Goal: Task Accomplishment & Management: Manage account settings

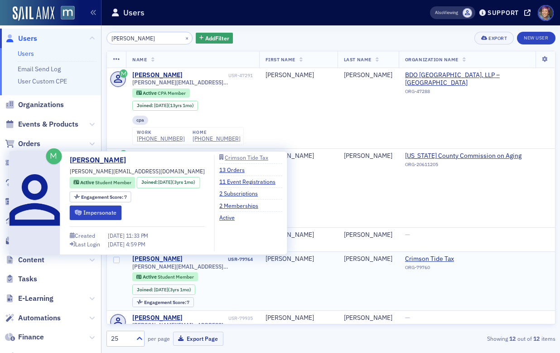
type input "[PERSON_NAME]"
click at [154, 258] on div "[PERSON_NAME]" at bounding box center [157, 259] width 50 height 8
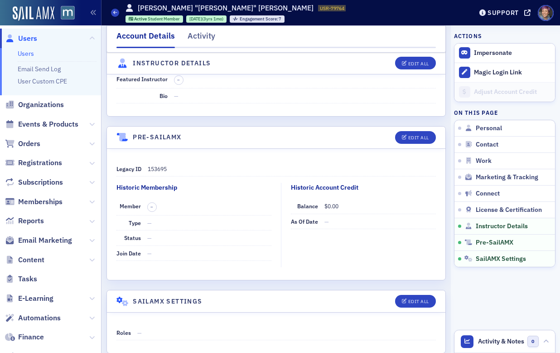
scroll to position [1950, 0]
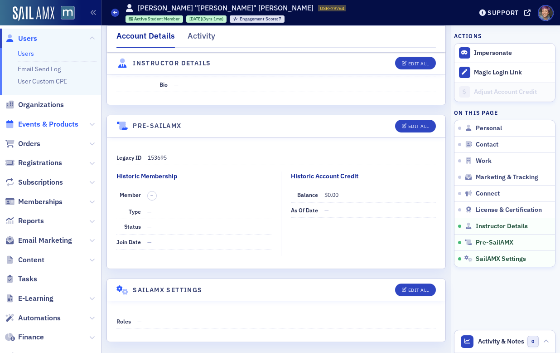
click at [74, 125] on span "Events & Products" at bounding box center [48, 124] width 60 height 10
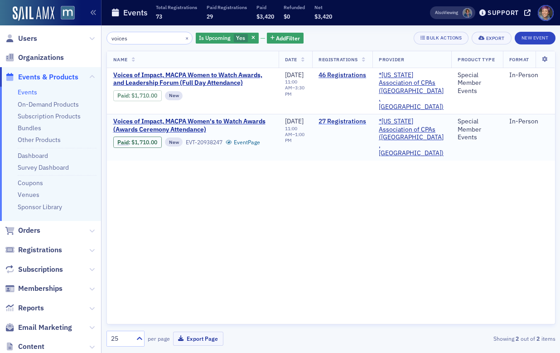
type input "voices"
click at [334, 117] on link "27 Registrations" at bounding box center [343, 121] width 48 height 8
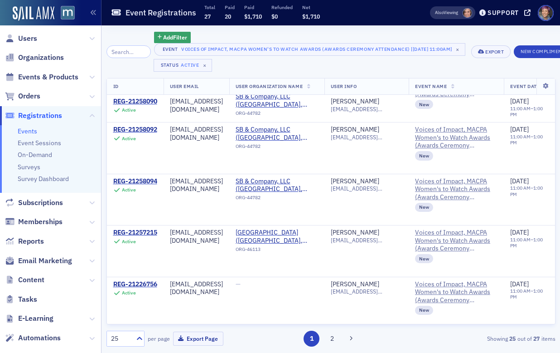
scroll to position [1070, 0]
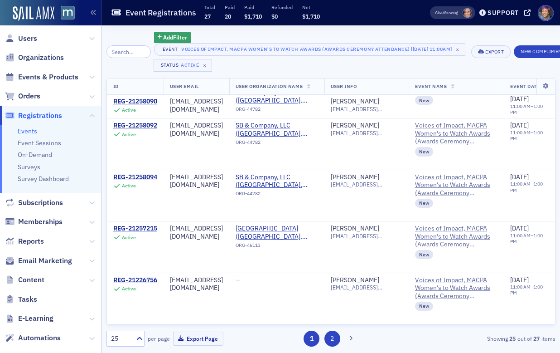
click at [333, 331] on button "2" at bounding box center [333, 339] width 16 height 16
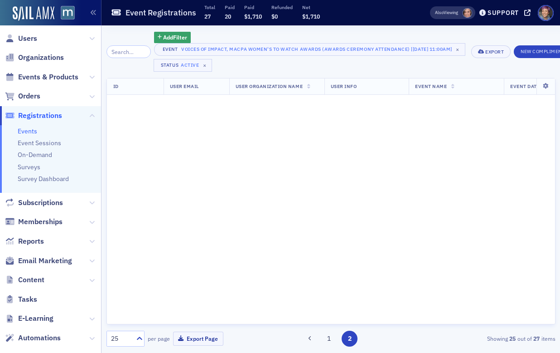
scroll to position [0, 0]
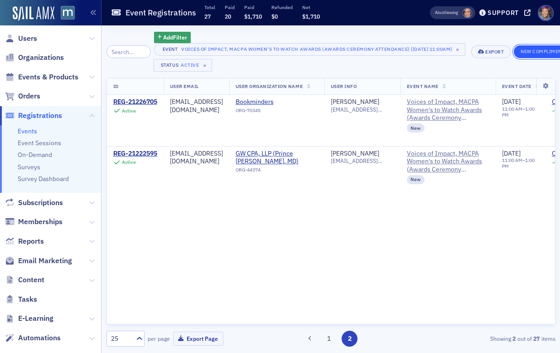
click at [542, 54] on button "New Complimentary Registration" at bounding box center [566, 51] width 104 height 13
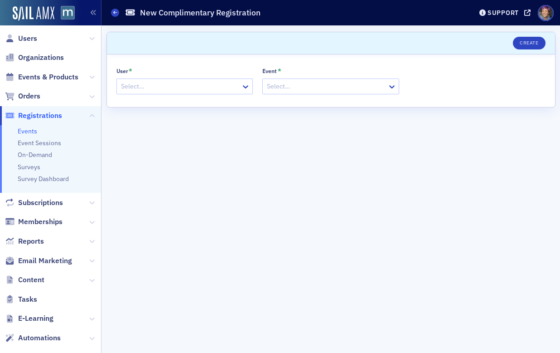
click at [170, 77] on div "User * Select…" at bounding box center [185, 80] width 137 height 27
click at [167, 85] on div at bounding box center [180, 86] width 121 height 11
type input "[PERSON_NAME]"
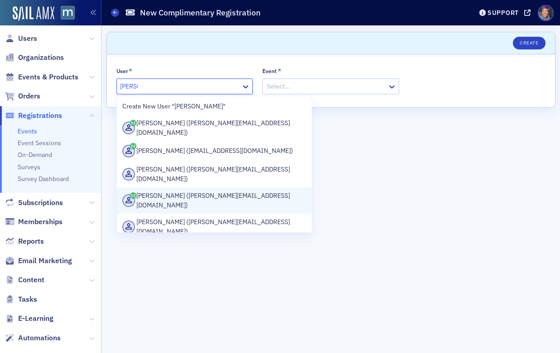
click at [187, 191] on div "[PERSON_NAME] ([PERSON_NAME][EMAIL_ADDRESS][DOMAIN_NAME])" at bounding box center [214, 200] width 185 height 19
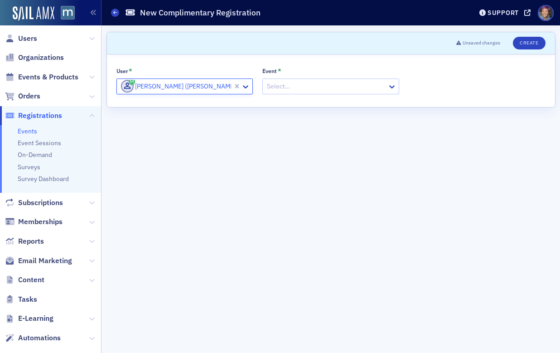
click at [302, 87] on div at bounding box center [326, 86] width 121 height 11
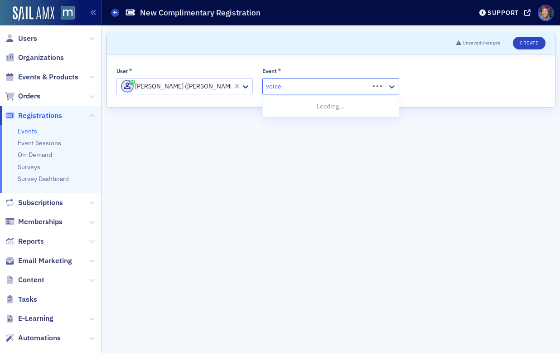
type input "voices"
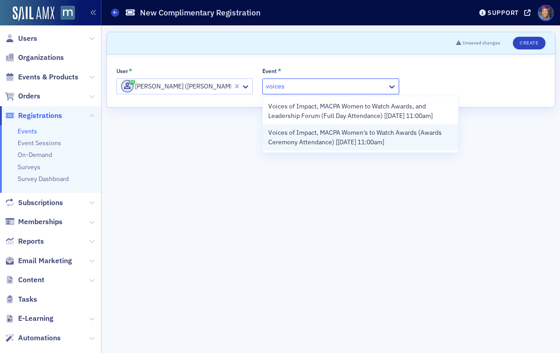
click at [339, 140] on span "Voices of Impact, MACPA Women's to Watch Awards (Awards Ceremony Attendance) [[…" at bounding box center [360, 137] width 185 height 19
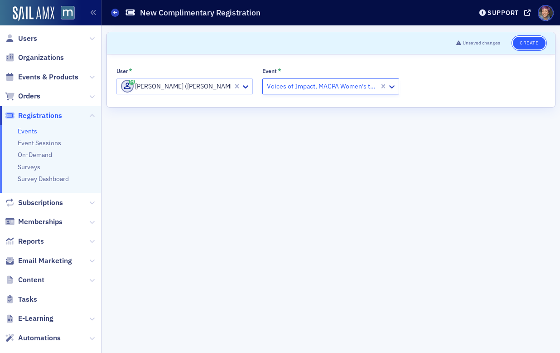
click at [522, 47] on button "Create" at bounding box center [529, 43] width 32 height 13
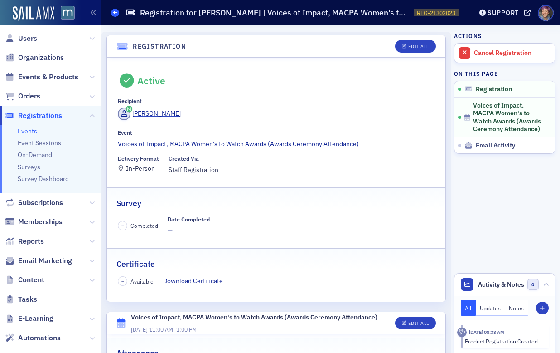
click at [115, 10] on icon at bounding box center [115, 12] width 4 height 4
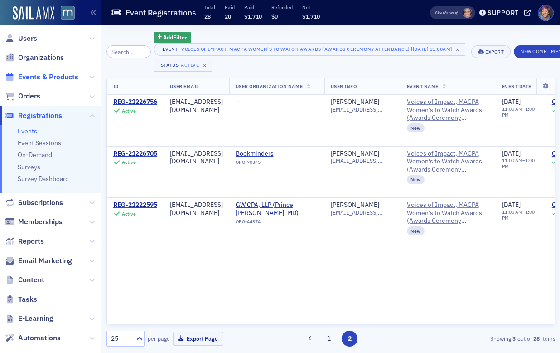
click at [51, 74] on span "Events & Products" at bounding box center [48, 77] width 60 height 10
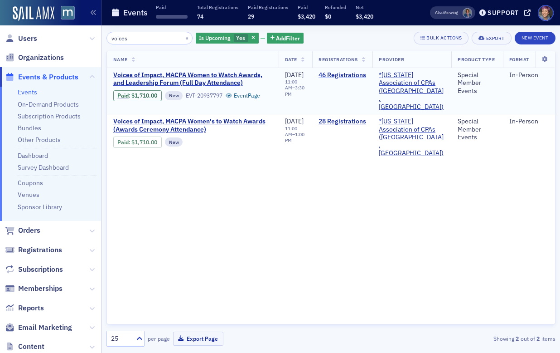
click at [355, 75] on link "46 Registrations" at bounding box center [343, 75] width 48 height 8
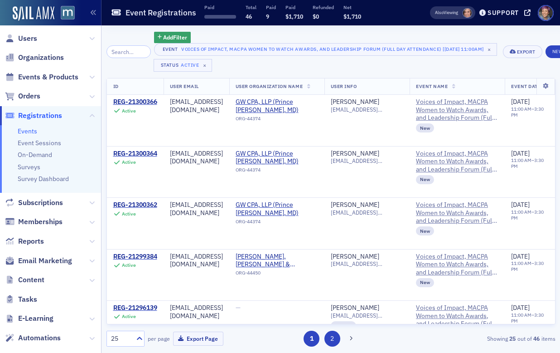
click at [331, 331] on button "2" at bounding box center [333, 339] width 16 height 16
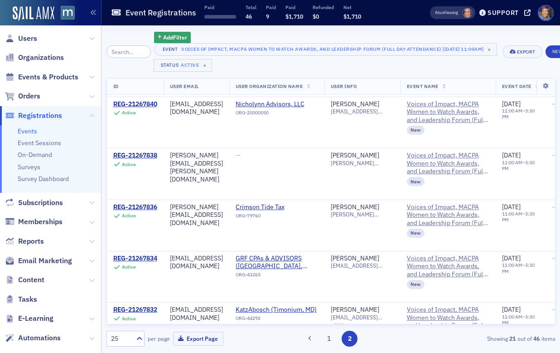
scroll to position [582, 0]
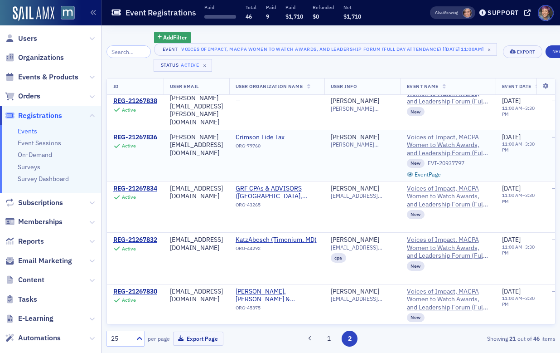
click at [136, 136] on div "REG-21267836" at bounding box center [135, 137] width 44 height 8
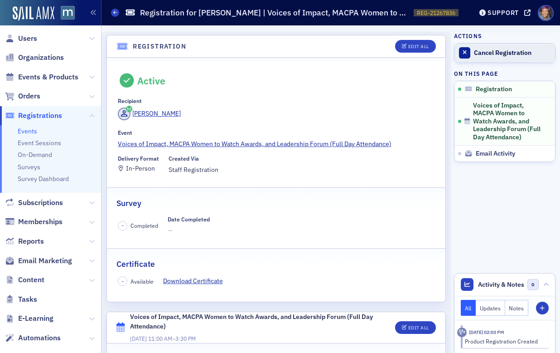
click at [495, 57] on link "Cancel Registration" at bounding box center [505, 53] width 101 height 19
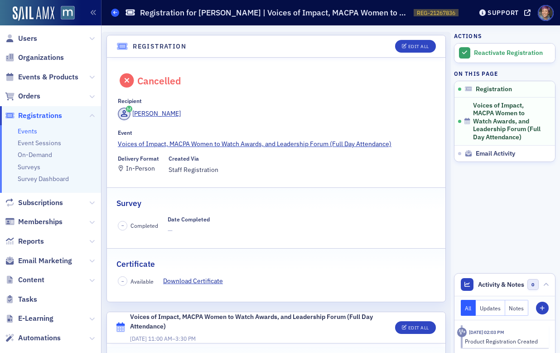
click at [117, 10] on link "Events" at bounding box center [115, 13] width 8 height 8
